Goal: Task Accomplishment & Management: Manage account settings

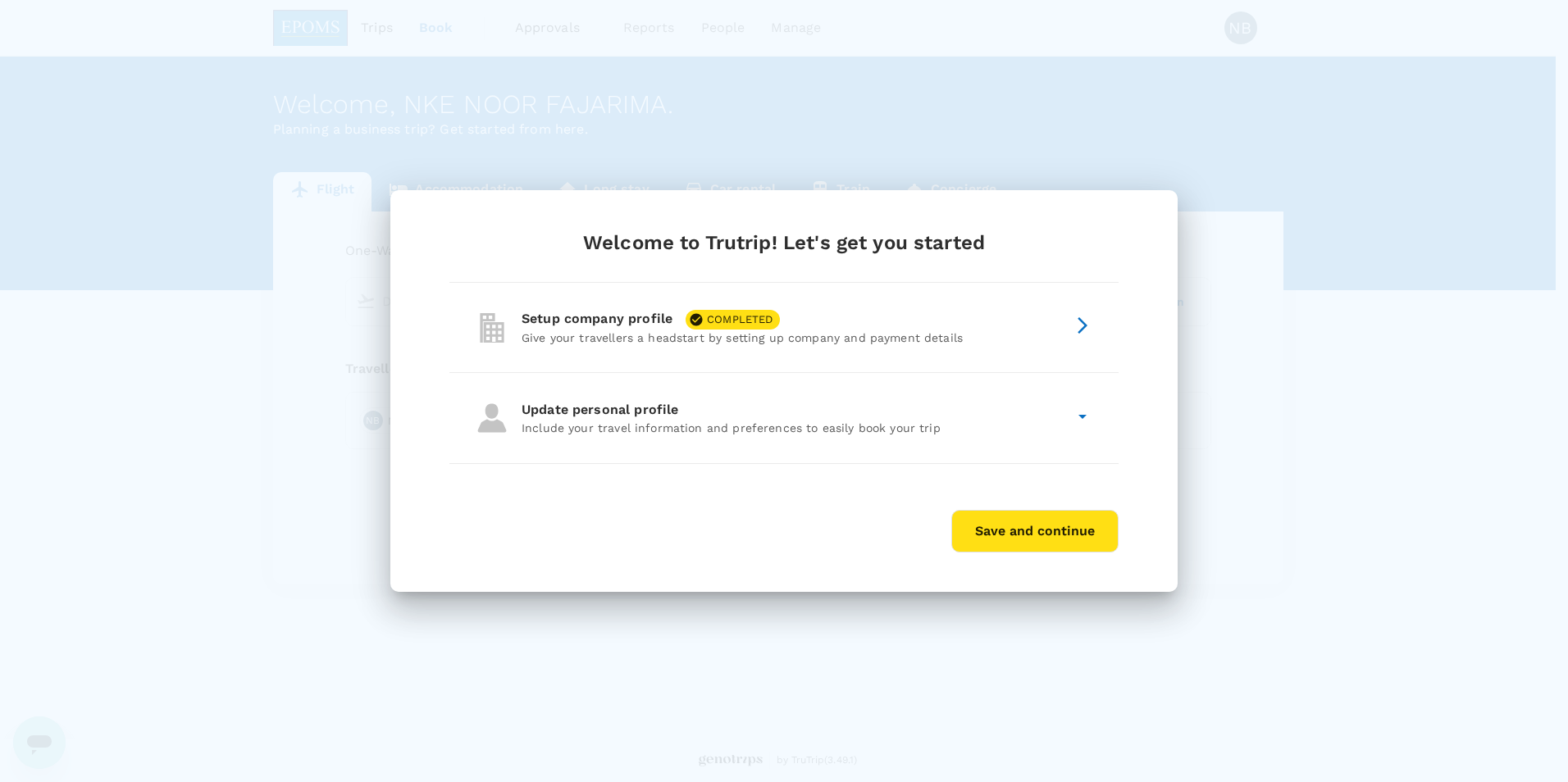
click at [929, 404] on div "Update personal profile" at bounding box center [793, 409] width 544 height 20
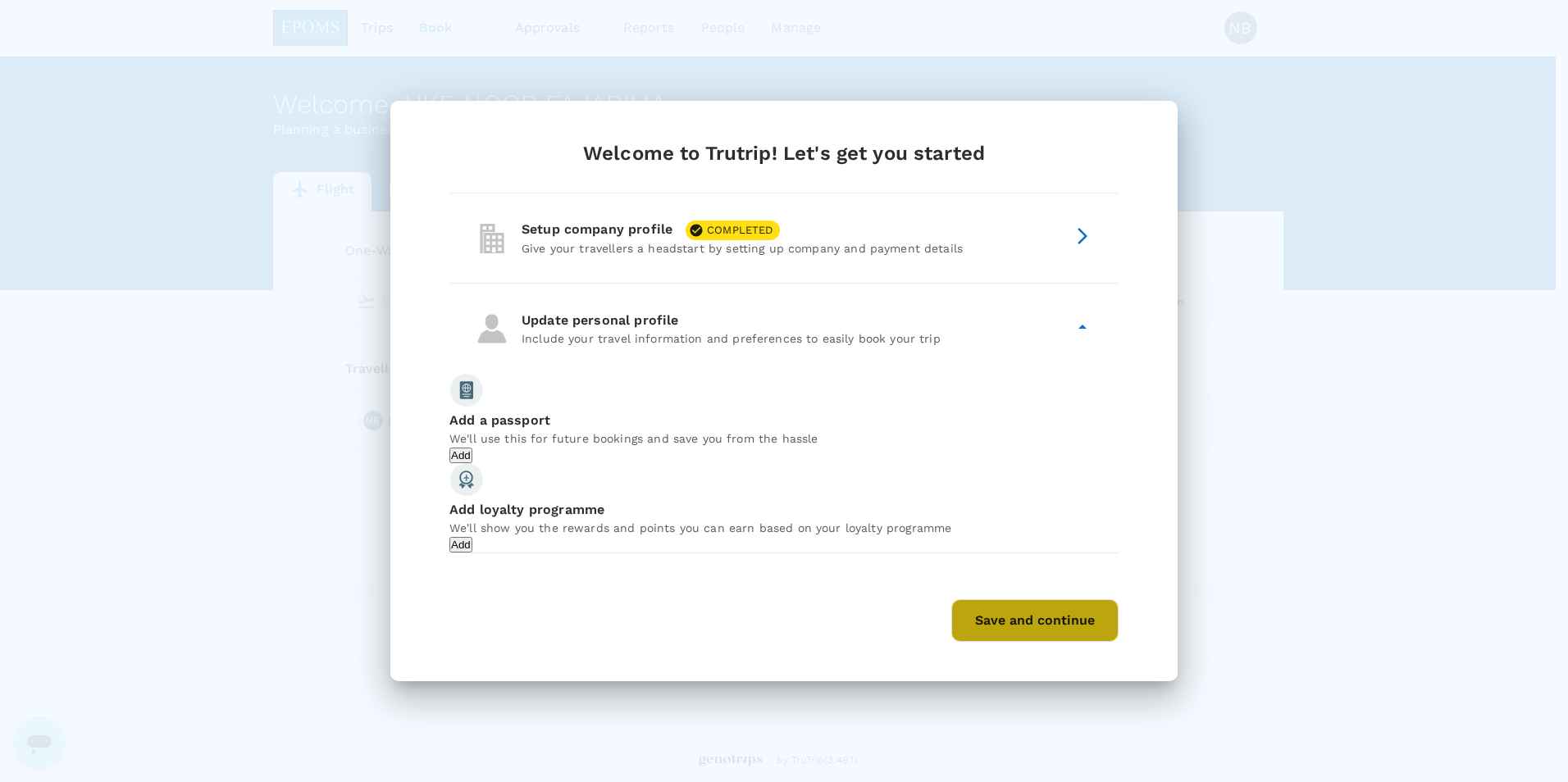
click at [1011, 636] on button "Save and continue" at bounding box center [1035, 620] width 167 height 42
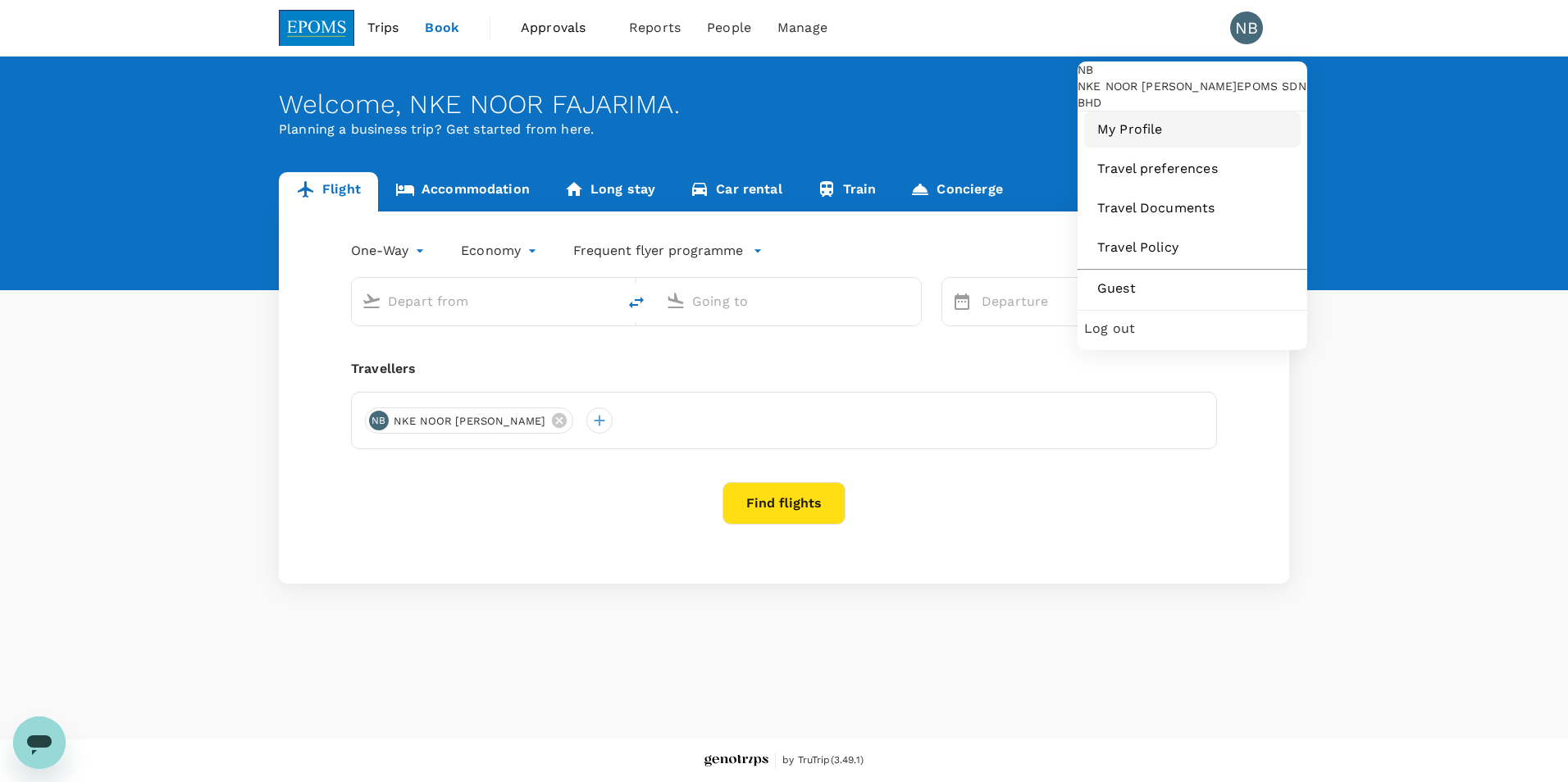
click at [1142, 140] on span "My Profile" at bounding box center [1192, 129] width 190 height 20
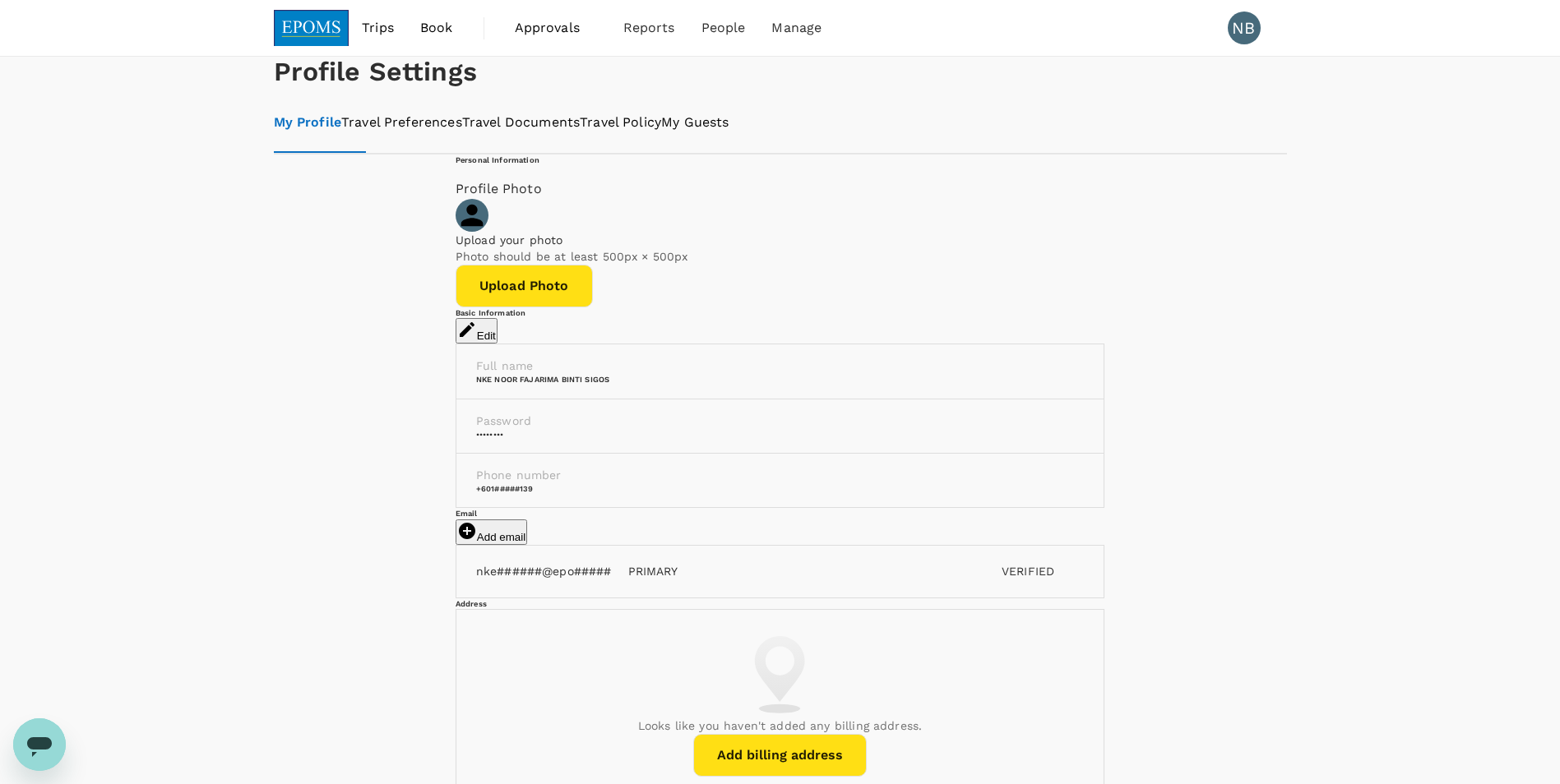
click at [1100, 439] on div "Personal Information Profile Photo Upload your photo Photo should be at least 5…" at bounding box center [780, 741] width 973 height 1173
click at [498, 344] on button "Edit" at bounding box center [476, 331] width 42 height 26
